Goal: Navigation & Orientation: Go to known website

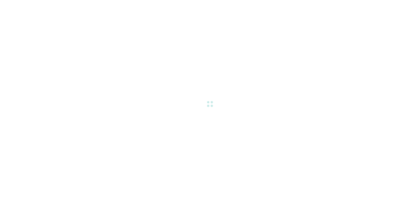
click at [213, 147] on div at bounding box center [210, 104] width 420 height 208
